Goal: Task Accomplishment & Management: Use online tool/utility

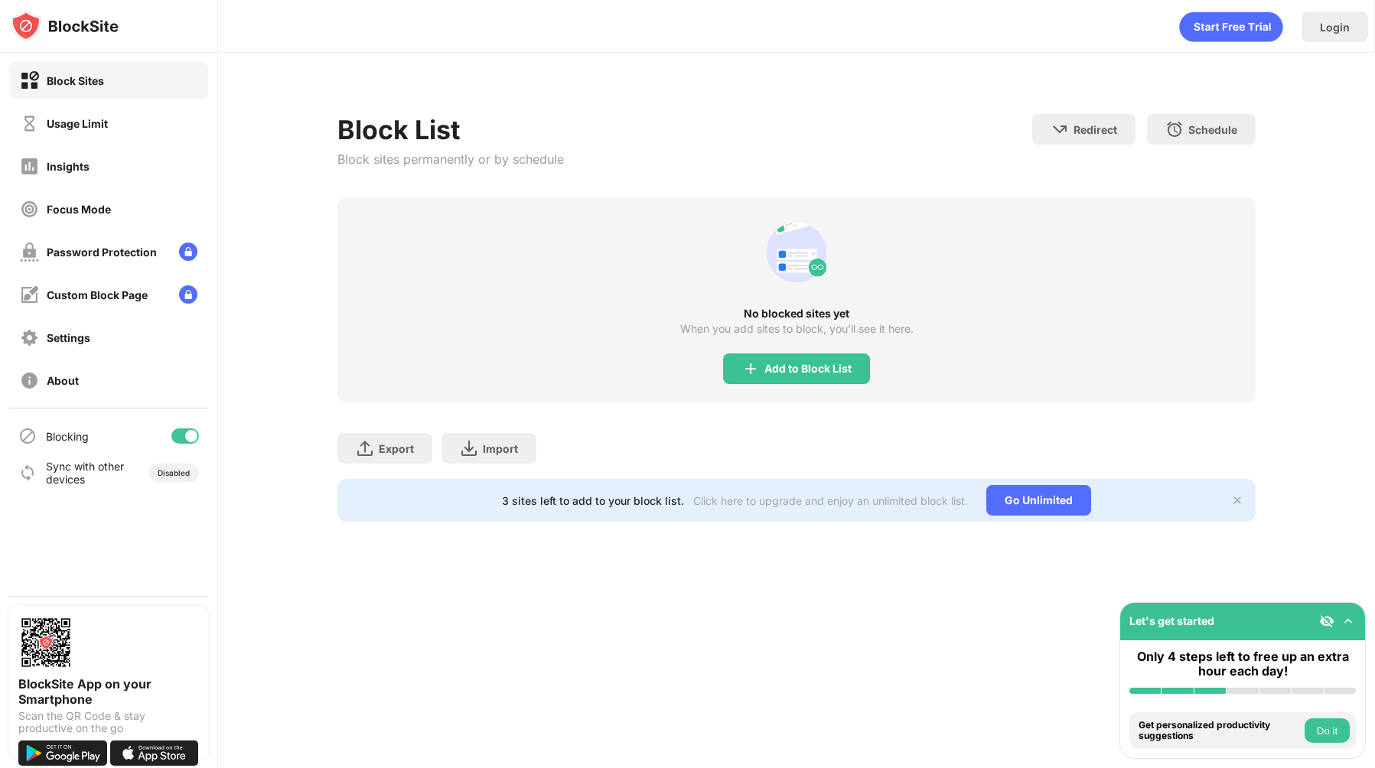
drag, startPoint x: 302, startPoint y: 209, endPoint x: 295, endPoint y: 206, distance: 8.2
click at [298, 207] on div "Block List Block sites permanently or by schedule Redirect Choose a site to be …" at bounding box center [796, 309] width 1157 height 512
click at [806, 383] on div "Add to Block List" at bounding box center [796, 369] width 147 height 31
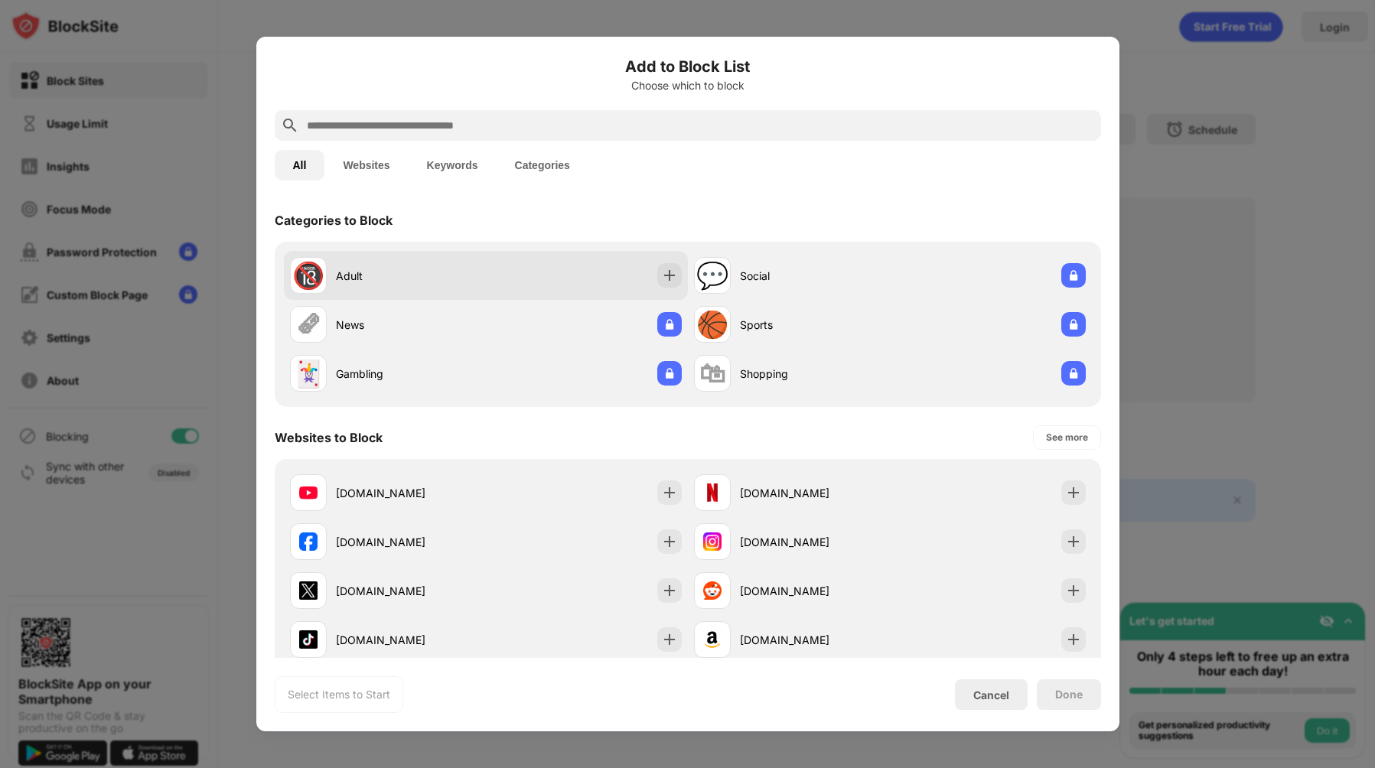
click at [510, 256] on div "🔞 Adult" at bounding box center [486, 275] width 404 height 49
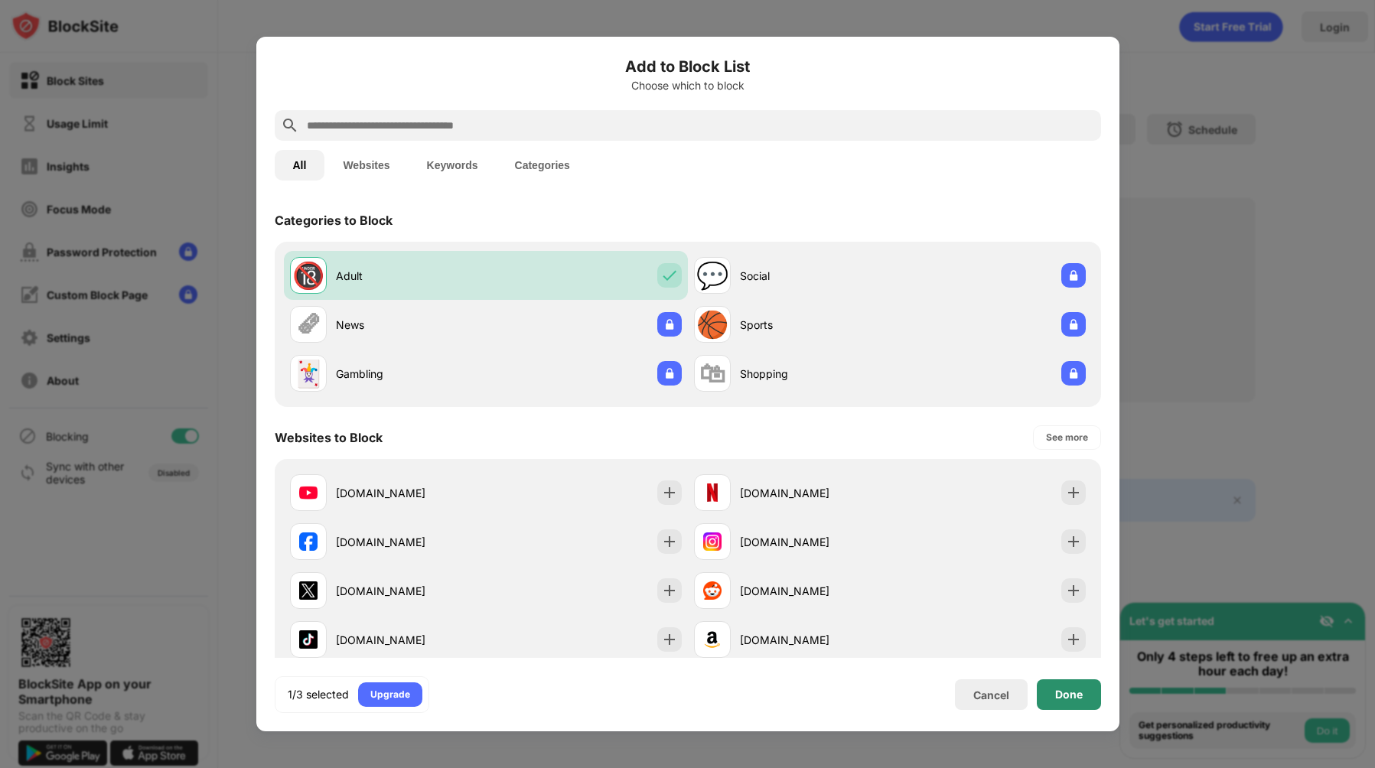
click at [1094, 705] on div "Done" at bounding box center [1069, 695] width 64 height 31
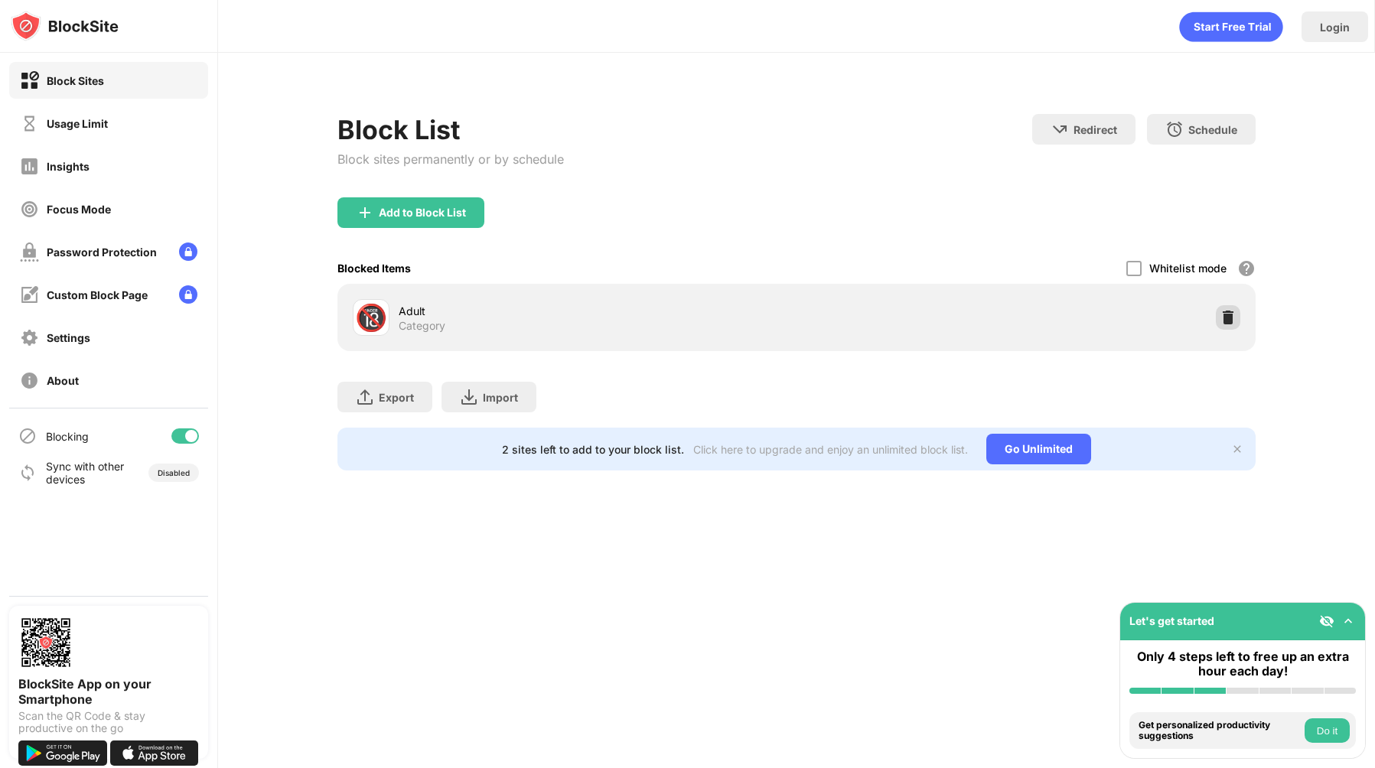
click at [1224, 307] on div at bounding box center [1228, 317] width 24 height 24
